Goal: Task Accomplishment & Management: Complete application form

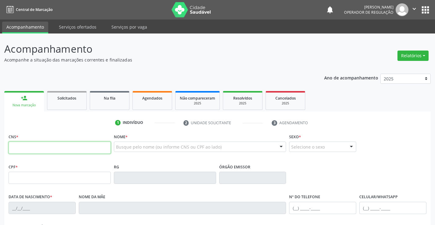
click at [44, 152] on input "text" at bounding box center [60, 148] width 102 height 12
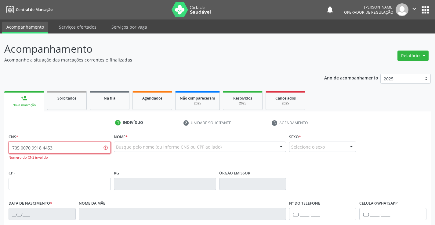
type input "705 0070 9918 4453"
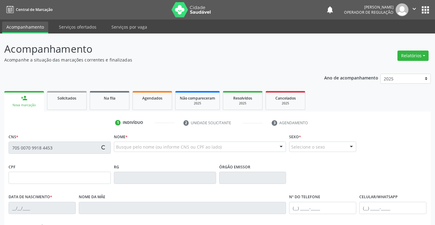
type input "0757297846"
type input "27[DATE]"
type input "[PERSON_NAME]"
type input "[PHONE_NUMBER]"
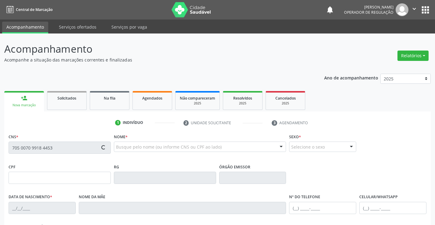
type input "758.412.315-53"
type input "708"
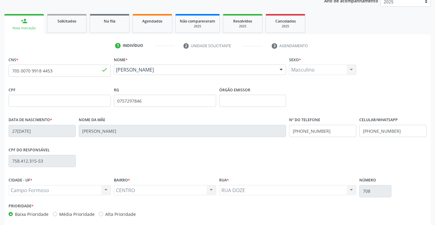
scroll to position [105, 0]
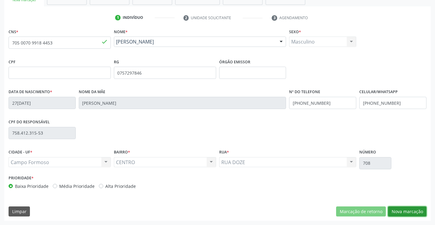
click at [411, 211] on button "Nova marcação" at bounding box center [407, 212] width 38 height 10
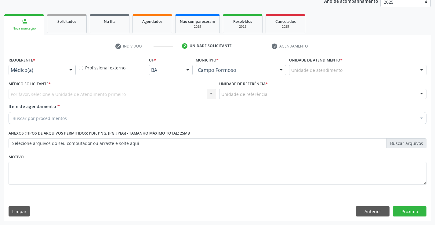
scroll to position [77, 0]
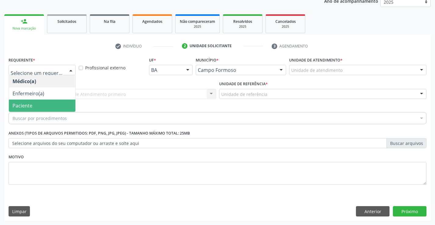
click at [34, 106] on span "Paciente" at bounding box center [42, 106] width 67 height 12
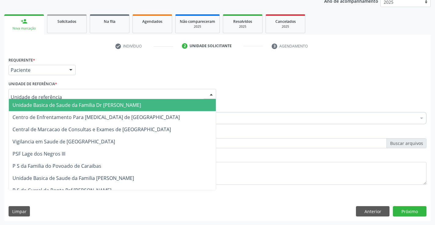
click at [48, 105] on span "Unidade Basica de Saude da Familia Dr [PERSON_NAME]" at bounding box center [77, 105] width 128 height 7
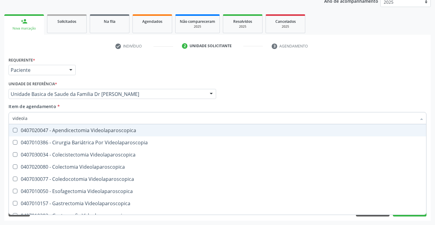
type input "videolar"
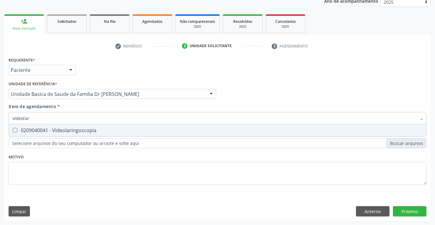
click at [63, 131] on div "0209040041 - Videolaringoscopia" at bounding box center [218, 130] width 410 height 5
checkbox Videolaringoscopia "true"
click at [412, 212] on div "Requerente * Paciente Médico(a) Enfermeiro(a) Paciente Nenhum resultado encontr…" at bounding box center [217, 139] width 426 height 166
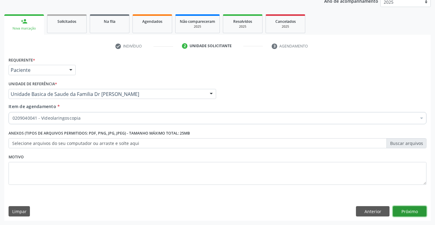
click at [412, 212] on button "Próximo" at bounding box center [410, 212] width 34 height 10
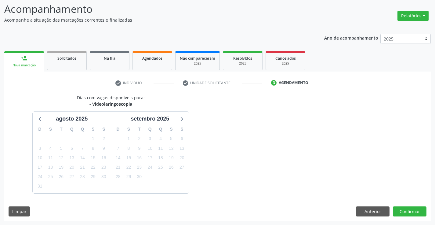
scroll to position [58, 0]
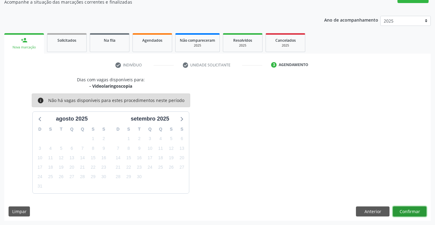
click at [410, 212] on button "Confirmar" at bounding box center [410, 212] width 34 height 10
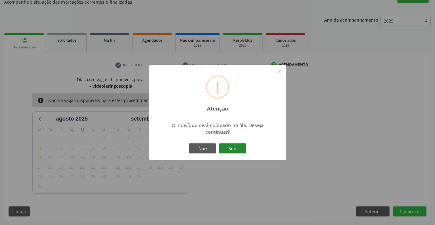
click at [235, 148] on button "Sim" at bounding box center [232, 149] width 27 height 10
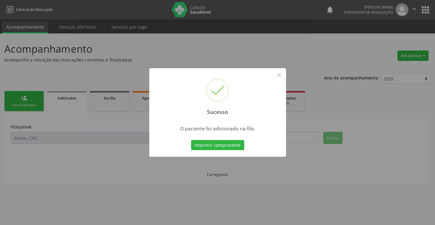
scroll to position [0, 0]
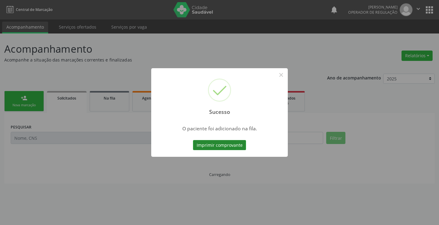
click at [219, 144] on button "Imprimir comprovante" at bounding box center [219, 145] width 53 height 10
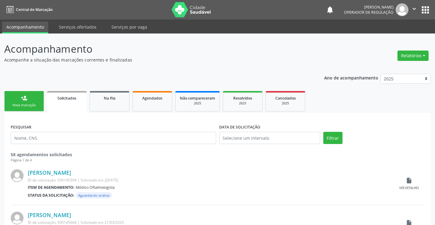
click at [29, 100] on link "person_add Nova marcação" at bounding box center [24, 101] width 40 height 20
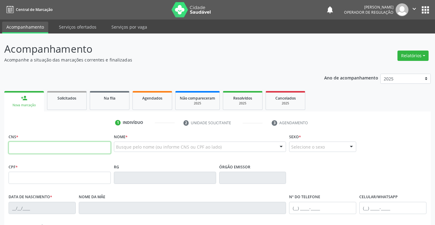
click at [47, 151] on input "text" at bounding box center [60, 148] width 102 height 12
click at [61, 149] on input "text" at bounding box center [60, 148] width 102 height 12
type input "700 0037 0437 2506"
type input "1117501485"
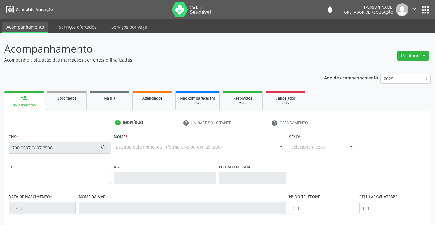
type input "0[DATE]"
type input "[PHONE_NUMBER]"
type input "999.923.615-49"
type input "S/N"
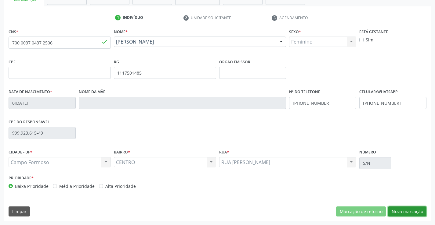
click at [403, 212] on button "Nova marcação" at bounding box center [407, 212] width 38 height 10
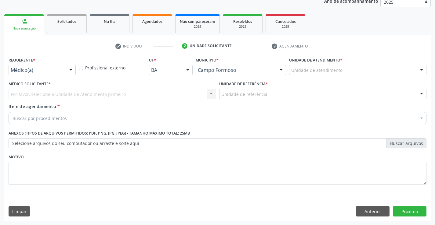
scroll to position [77, 0]
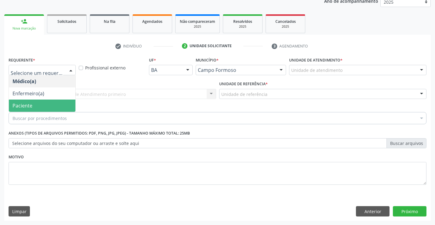
click at [29, 104] on span "Paciente" at bounding box center [23, 106] width 20 height 7
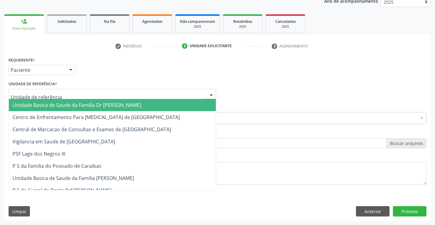
click at [41, 106] on span "Unidade Basica de Saude da Familia Dr [PERSON_NAME]" at bounding box center [77, 105] width 128 height 7
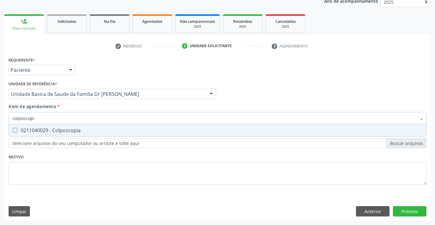
type input "colposcopia"
click at [61, 130] on div "0211040029 - Colposcopia" at bounding box center [218, 130] width 410 height 5
checkbox Colposcopia "true"
click at [415, 214] on div "Requerente * Paciente Médico(a) Enfermeiro(a) Paciente Nenhum resultado encontr…" at bounding box center [217, 139] width 426 height 166
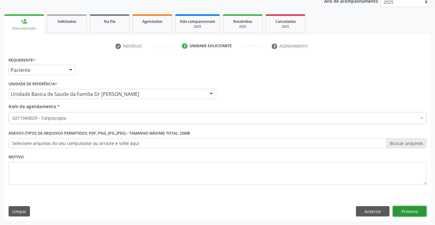
click at [413, 210] on button "Próximo" at bounding box center [410, 212] width 34 height 10
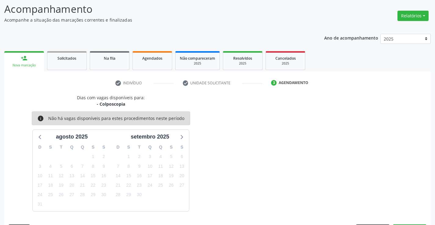
scroll to position [58, 0]
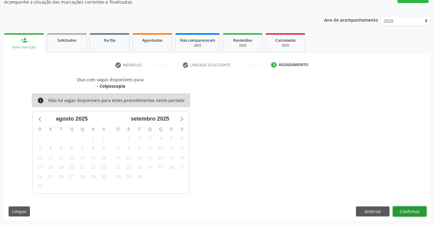
click at [409, 210] on button "Confirmar" at bounding box center [410, 212] width 34 height 10
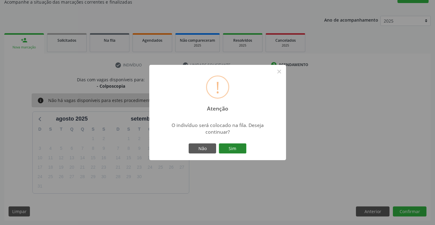
click at [229, 149] on button "Sim" at bounding box center [232, 149] width 27 height 10
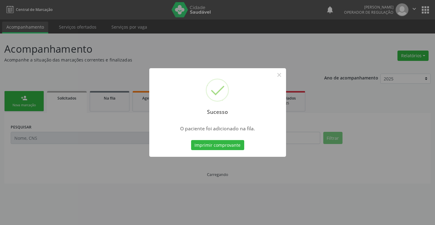
scroll to position [0, 0]
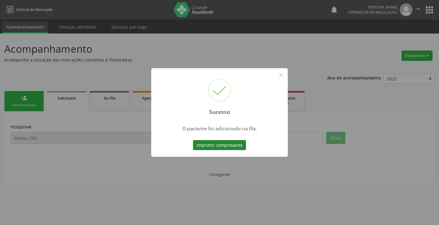
click at [224, 143] on button "Imprimir comprovante" at bounding box center [219, 145] width 53 height 10
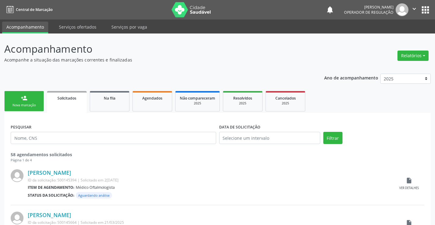
click at [21, 100] on div "person_add" at bounding box center [24, 98] width 7 height 7
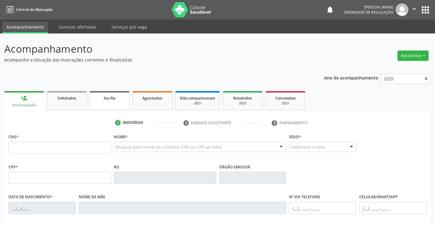
click at [112, 103] on link "Na fila" at bounding box center [110, 100] width 40 height 19
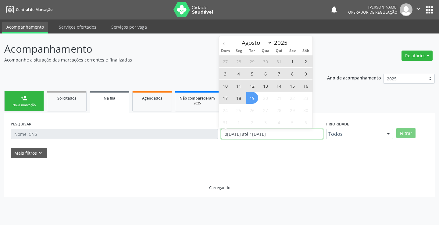
drag, startPoint x: 286, startPoint y: 135, endPoint x: 221, endPoint y: 139, distance: 65.1
click at [220, 143] on div "DATA DE SOLICITAÇÃO [DATE] até [DATE]" at bounding box center [272, 132] width 105 height 24
type input "2023"
select select "0"
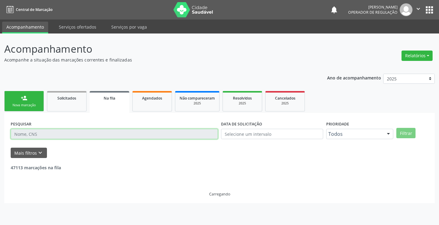
click at [38, 132] on input "text" at bounding box center [114, 134] width 207 height 10
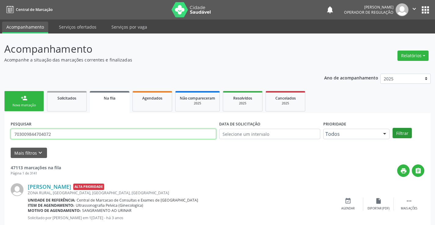
type input "703009844704072"
click at [401, 131] on button "Filtrar" at bounding box center [401, 133] width 19 height 10
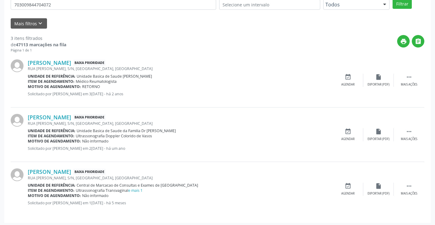
scroll to position [132, 0]
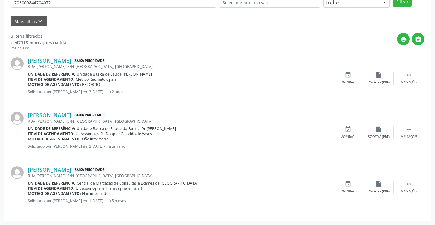
click at [136, 188] on link "e mais 1" at bounding box center [135, 188] width 14 height 5
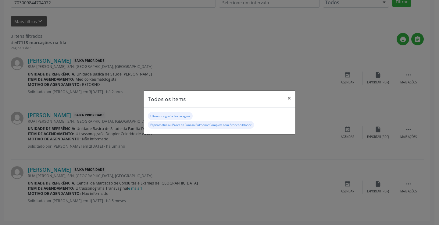
click at [253, 176] on div "Todos os items × Ultrassonografia Transvaginal Espirometria ou Prova de Funcao …" at bounding box center [219, 112] width 439 height 225
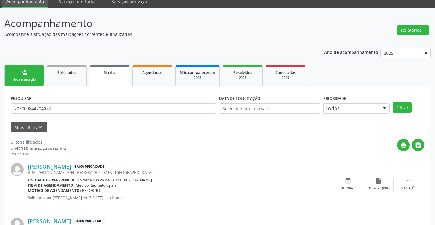
scroll to position [10, 0]
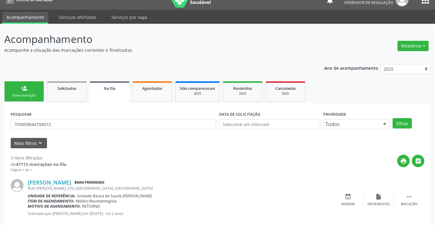
click at [31, 91] on link "person_add Nova marcação" at bounding box center [24, 91] width 40 height 20
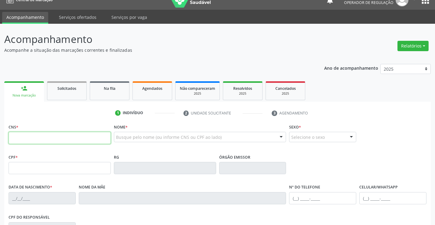
click at [33, 142] on input "text" at bounding box center [60, 138] width 102 height 12
type input "708 2066 0107 8644"
type input "1529074835"
type input "[DATE]"
type input "[PHONE_NUMBER]"
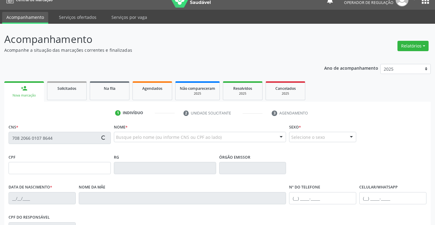
type input "[PHONE_NUMBER]"
type input "075.526.135-64"
type input "S/N"
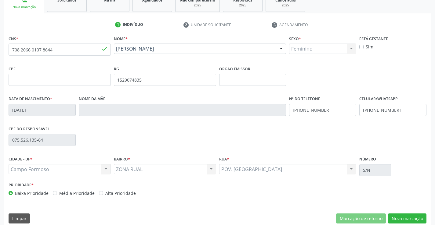
scroll to position [105, 0]
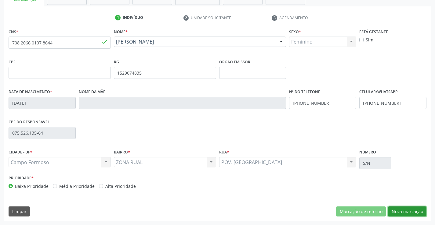
click at [407, 211] on button "Nova marcação" at bounding box center [407, 212] width 38 height 10
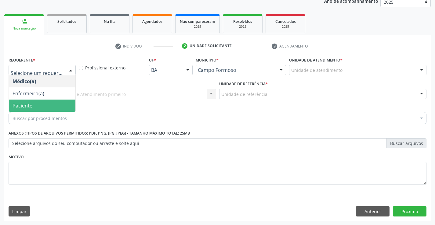
click at [34, 104] on span "Paciente" at bounding box center [42, 106] width 67 height 12
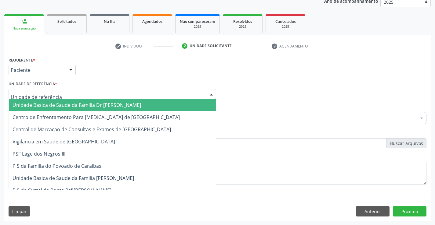
click at [63, 105] on span "Unidade Basica de Saude da Familia Dr [PERSON_NAME]" at bounding box center [77, 105] width 128 height 7
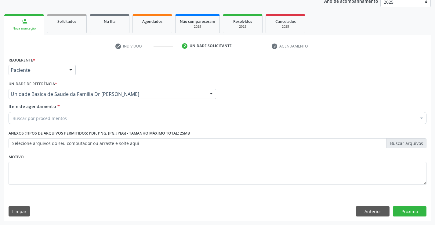
click at [71, 120] on div "Buscar por procedimentos" at bounding box center [218, 118] width 418 height 12
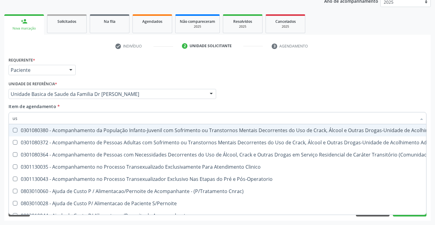
type input "usg"
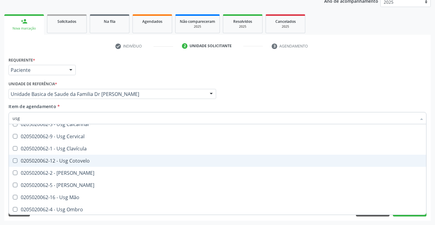
scroll to position [61, 0]
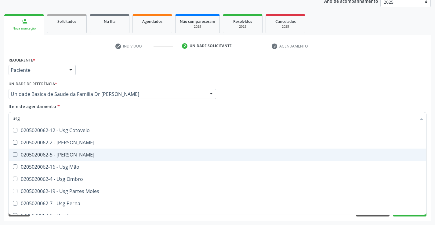
click at [78, 155] on div "0205020062-5 - [PERSON_NAME]" at bounding box center [218, 155] width 410 height 5
checkbox Joelho "true"
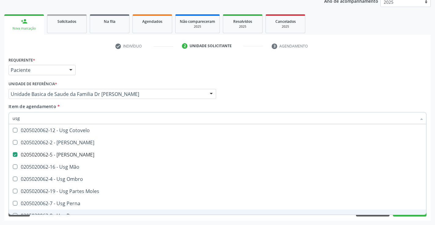
type input "usg"
click at [431, 208] on div "Acompanhamento Acompanhe a situação das marcações correntes e finalizadas Relat…" at bounding box center [217, 91] width 435 height 269
checkbox Braço "true"
checkbox Joelho "false"
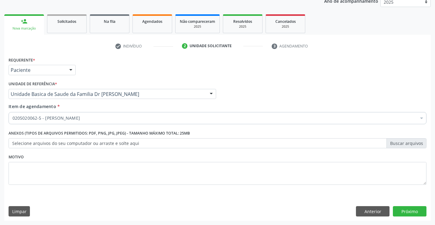
scroll to position [0, 0]
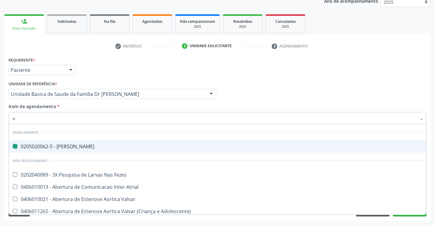
type input "ul"
checkbox Joelho "false"
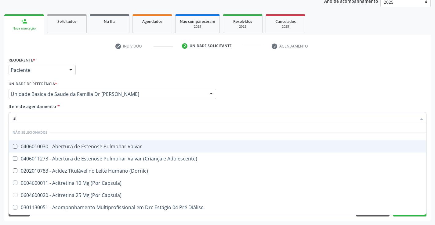
type input "u"
checkbox Valvar "true"
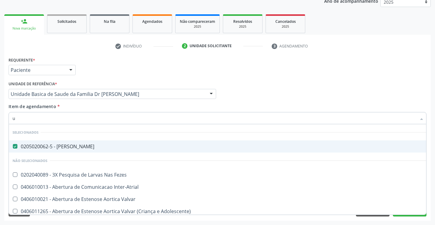
type input "ul"
checkbox Joelho "false"
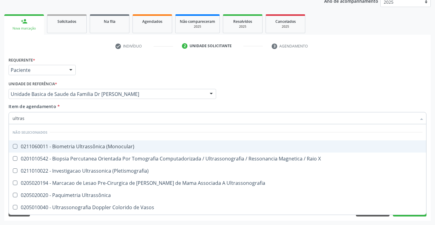
type input "ultrass"
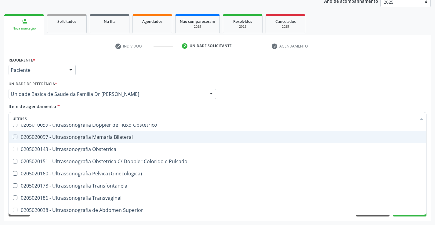
scroll to position [122, 0]
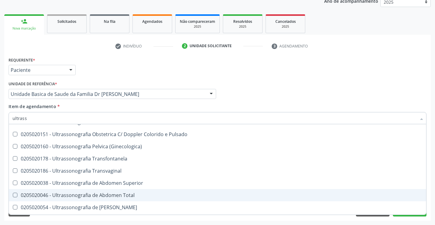
click at [145, 193] on div "0205020046 - Ultrassonografia de Abdomen Total" at bounding box center [218, 195] width 410 height 5
checkbox Total "true"
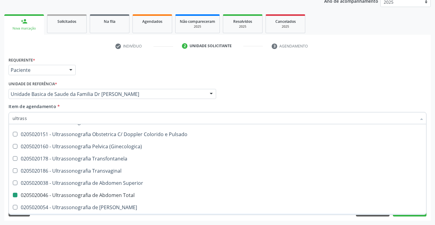
click at [430, 193] on div "Requerente * Paciente Médico(a) Enfermeiro(a) Paciente Nenhum resultado encontr…" at bounding box center [217, 139] width 426 height 166
checkbox \(Monocular\) "true"
checkbox Total "false"
checkbox X "true"
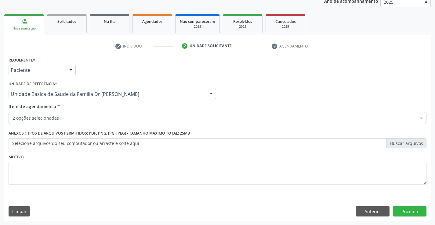
scroll to position [0, 0]
click at [409, 211] on button "Próximo" at bounding box center [410, 212] width 34 height 10
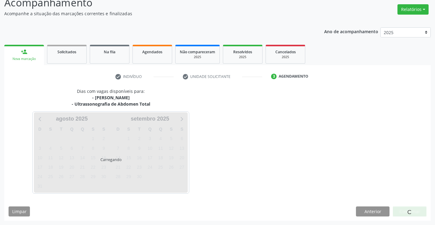
scroll to position [46, 0]
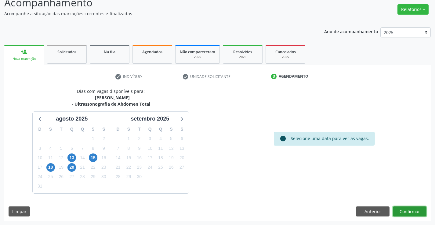
click at [412, 207] on button "Confirmar" at bounding box center [410, 212] width 34 height 10
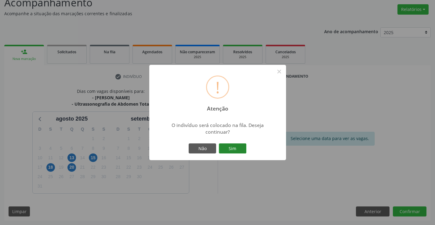
click at [229, 148] on button "Sim" at bounding box center [232, 149] width 27 height 10
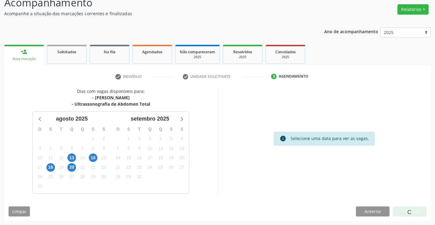
scroll to position [0, 0]
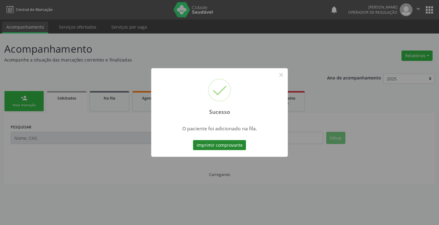
click at [228, 144] on button "Imprimir comprovante" at bounding box center [219, 145] width 53 height 10
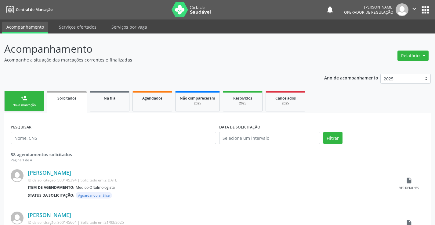
click at [18, 102] on link "person_add Nova marcação" at bounding box center [24, 101] width 40 height 20
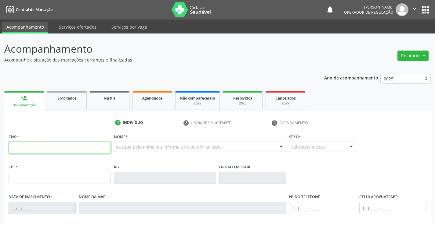
drag, startPoint x: 56, startPoint y: 145, endPoint x: 59, endPoint y: 146, distance: 3.4
click at [56, 145] on input "text" at bounding box center [60, 148] width 102 height 12
type input "706 2097 9673 7770"
type input "351.356.205-59"
type input "16[DATE]"
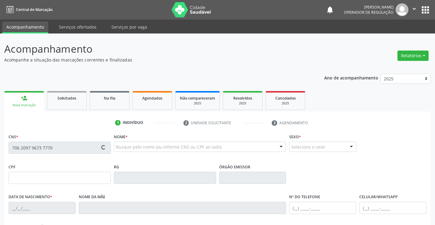
type input "[PHONE_NUMBER]"
type input "186"
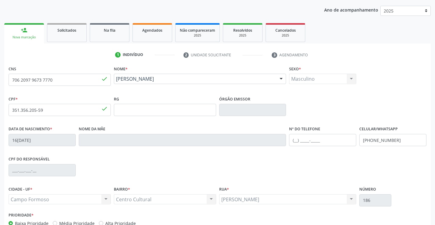
scroll to position [105, 0]
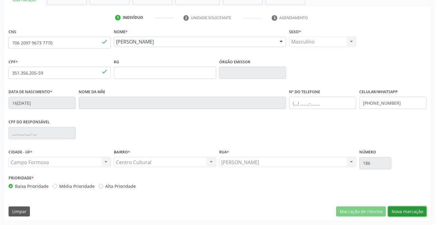
click at [412, 211] on button "Nova marcação" at bounding box center [407, 212] width 38 height 10
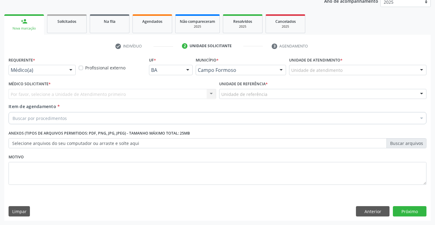
scroll to position [77, 0]
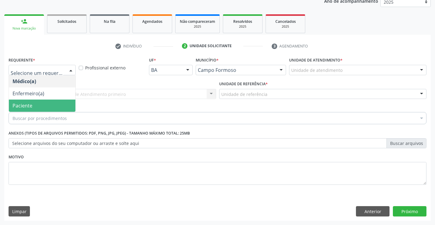
click at [35, 103] on span "Paciente" at bounding box center [42, 106] width 67 height 12
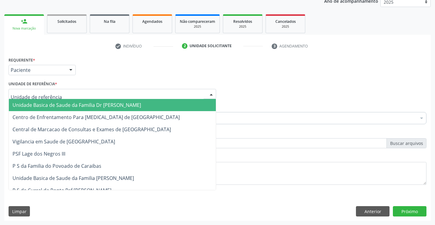
click at [60, 105] on span "Unidade Basica de Saude da Familia Dr [PERSON_NAME]" at bounding box center [77, 105] width 128 height 7
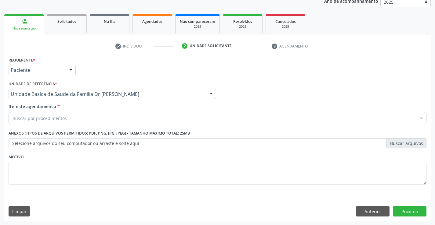
click at [77, 120] on div "Buscar por procedimentos" at bounding box center [218, 118] width 418 height 12
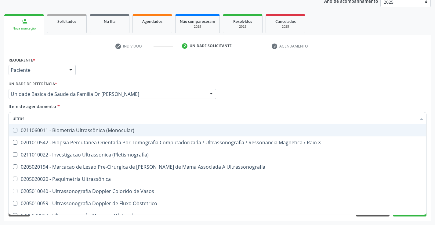
type input "ultrass"
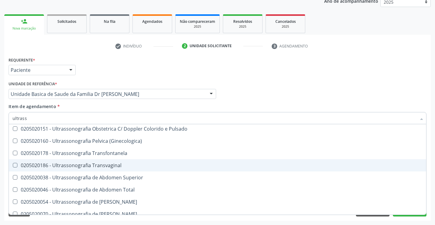
scroll to position [122, 0]
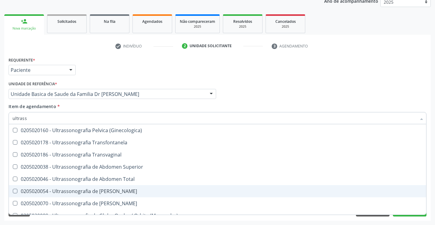
click at [127, 191] on div "0205020054 - Ultrassonografia de [PERSON_NAME]" at bounding box center [218, 191] width 410 height 5
checkbox Urinario "true"
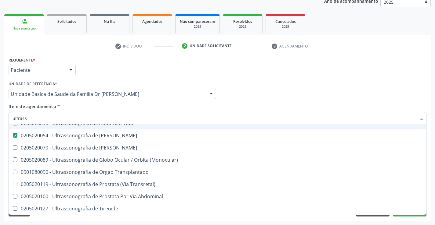
scroll to position [183, 0]
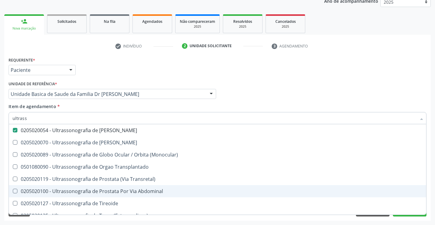
click at [161, 192] on div "0205020100 - Ultrassonografia de Prostata Por Via Abdominal" at bounding box center [218, 191] width 410 height 5
checkbox Abdominal "true"
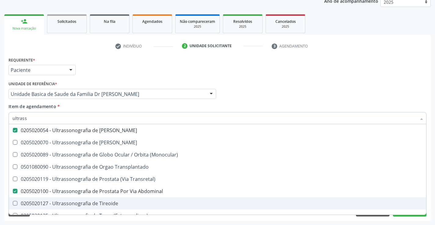
type input "ultrass"
click at [432, 198] on div "Acompanhamento Acompanhe a situação das marcações correntes e finalizadas Relat…" at bounding box center [217, 91] width 435 height 269
checkbox X "true"
checkbox \(Pletismografia\) "true"
checkbox Urinario "false"
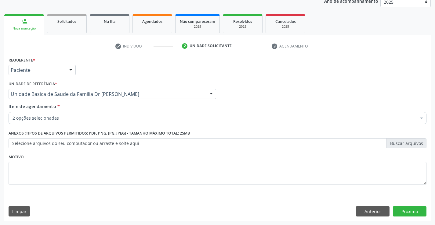
scroll to position [0, 0]
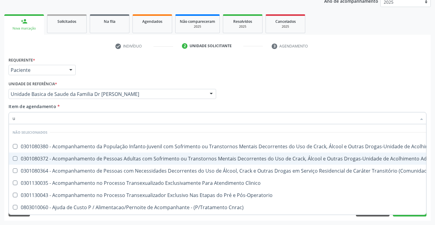
type input "us"
checkbox \(Uai\)\ "false"
checkbox \(Uaa\)\ "false"
type input "usg"
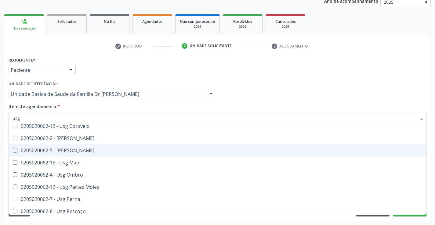
scroll to position [92, 0]
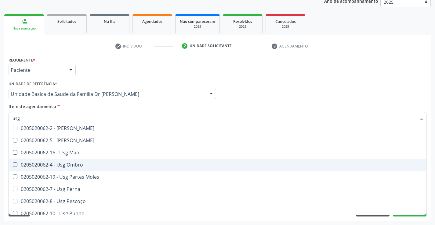
click at [89, 165] on div "0205020062-4 - Usg Ombro" at bounding box center [218, 165] width 410 height 5
checkbox Ombro "true"
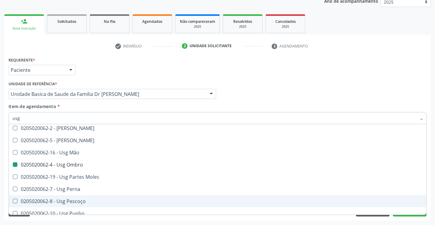
click at [431, 196] on div "Acompanhamento Acompanhe a situação das marcações correntes e finalizadas Relat…" at bounding box center [217, 91] width 435 height 269
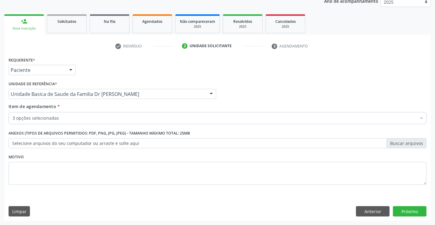
scroll to position [0, 0]
click at [411, 212] on button "Próximo" at bounding box center [410, 212] width 34 height 10
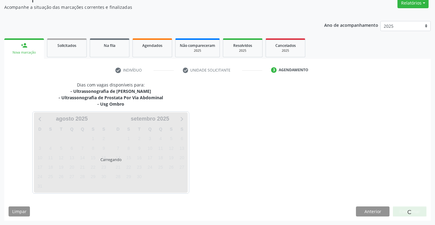
scroll to position [53, 0]
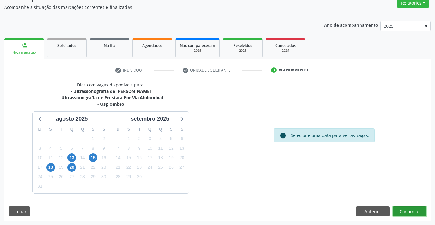
click at [411, 212] on button "Confirmar" at bounding box center [410, 212] width 34 height 10
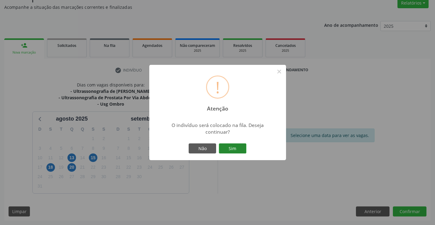
click at [229, 144] on button "Sim" at bounding box center [232, 149] width 27 height 10
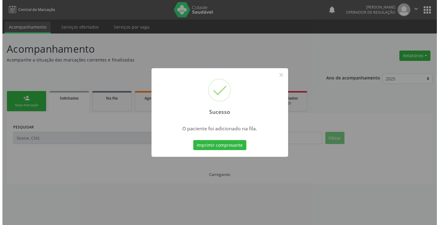
scroll to position [0, 0]
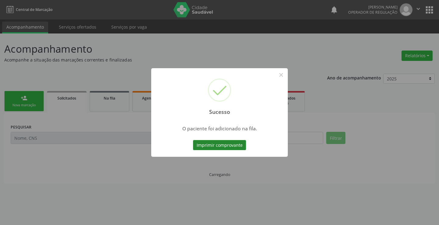
click at [231, 146] on button "Imprimir comprovante" at bounding box center [219, 145] width 53 height 10
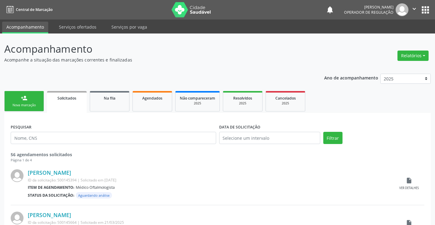
click at [17, 97] on link "person_add Nova marcação" at bounding box center [24, 101] width 40 height 20
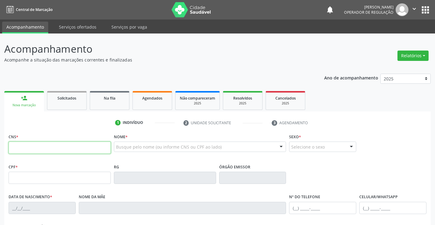
click at [43, 148] on input "text" at bounding box center [60, 148] width 102 height 12
click at [27, 146] on input "text" at bounding box center [60, 148] width 102 height 12
type input "7"
type input "700 1089 7779 5013"
type input "1578679788"
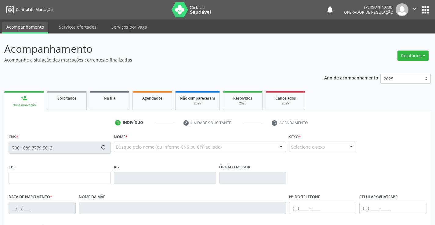
type input "24/04/2004"
type input "(74) 98871-8708"
type input "SN"
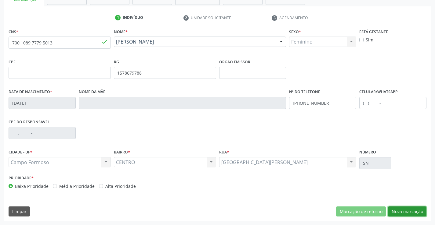
drag, startPoint x: 403, startPoint y: 213, endPoint x: 361, endPoint y: 187, distance: 48.6
click at [401, 212] on button "Nova marcação" at bounding box center [407, 212] width 38 height 10
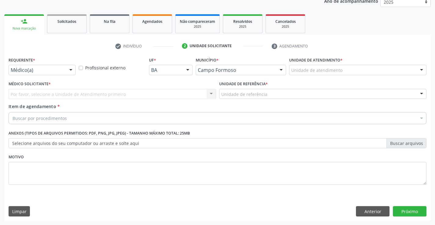
scroll to position [77, 0]
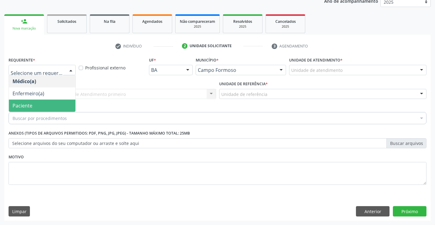
click at [46, 107] on span "Paciente" at bounding box center [42, 106] width 67 height 12
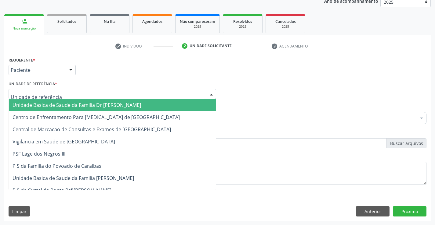
click at [74, 104] on span "Unidade Basica de Saude da Familia Dr [PERSON_NAME]" at bounding box center [77, 105] width 128 height 7
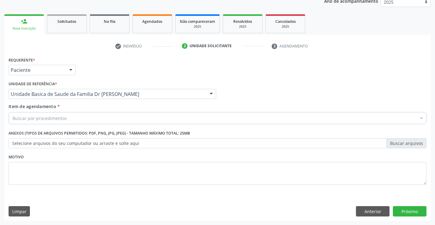
click at [80, 121] on div "Buscar por procedimentos" at bounding box center [218, 118] width 418 height 12
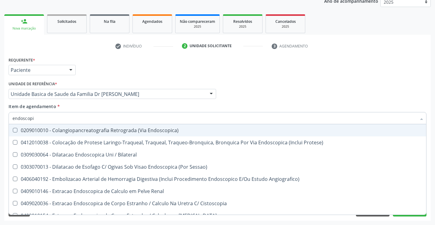
type input "endoscopia"
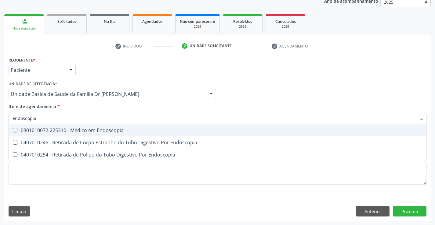
click at [103, 131] on div "0301010072-225310 - Médico em Endoscopia" at bounding box center [218, 130] width 410 height 5
checkbox Endoscopia "true"
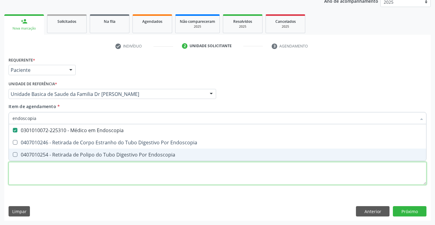
click at [98, 171] on div "Requerente * Paciente Médico(a) Enfermeiro(a) Paciente Nenhum resultado encontr…" at bounding box center [218, 125] width 418 height 138
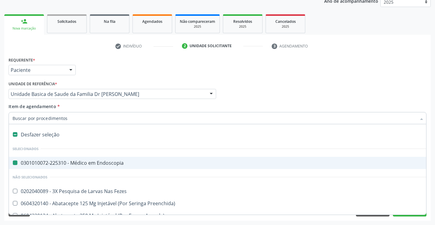
type input "u"
checkbox Endoscopia "false"
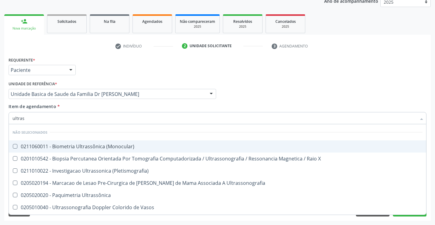
type input "ultrass"
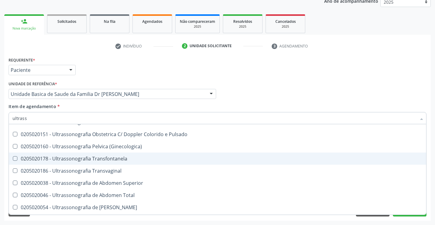
scroll to position [153, 0]
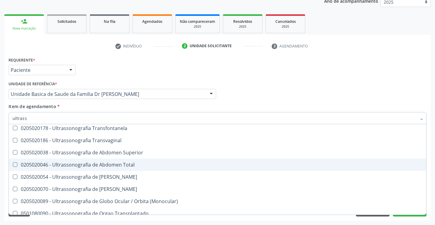
click at [142, 162] on span "0205020046 - Ultrassonografia de Abdomen Total" at bounding box center [217, 165] width 417 height 12
checkbox Total "true"
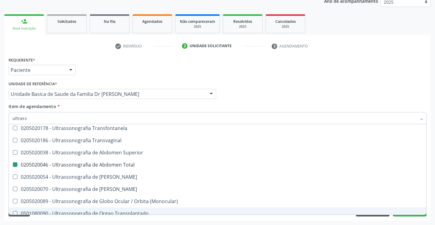
click at [431, 190] on div "Acompanhamento Acompanhe a situação das marcações correntes e finalizadas Relat…" at bounding box center [217, 91] width 435 height 269
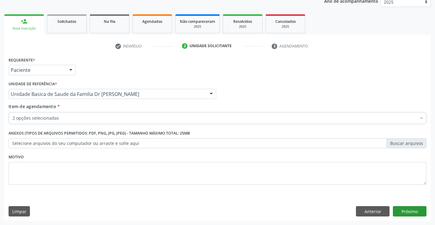
scroll to position [0, 0]
click at [403, 211] on button "Próximo" at bounding box center [410, 212] width 34 height 10
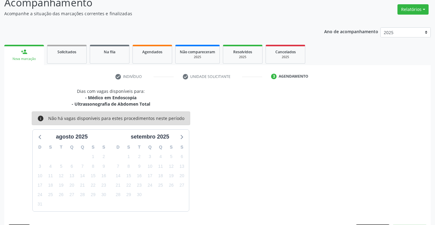
scroll to position [64, 0]
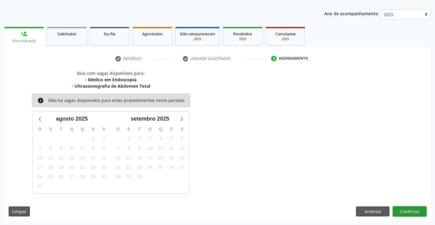
click at [403, 209] on button "Confirmar" at bounding box center [410, 212] width 34 height 10
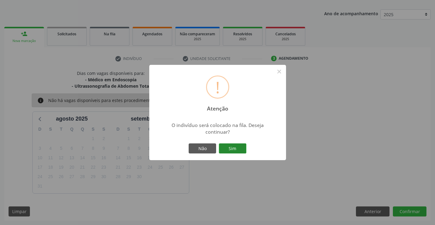
click at [224, 149] on button "Sim" at bounding box center [232, 149] width 27 height 10
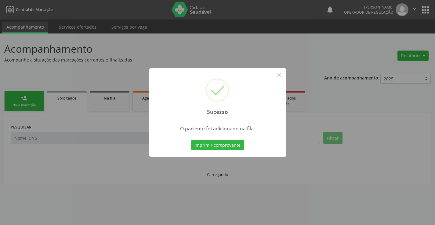
scroll to position [0, 0]
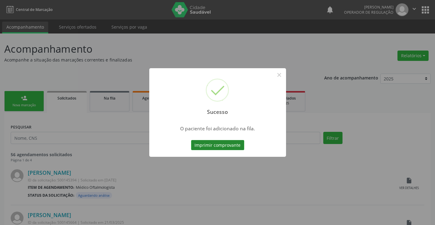
click at [214, 142] on button "Imprimir comprovante" at bounding box center [217, 145] width 53 height 10
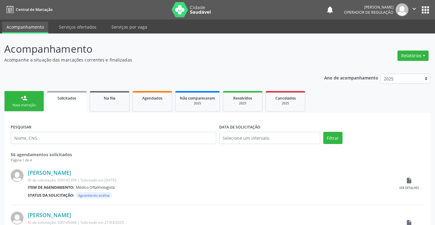
click at [413, 5] on button "" at bounding box center [414, 9] width 12 height 13
click at [398, 38] on link "Sair" at bounding box center [398, 37] width 42 height 9
